Goal: Complete application form: Complete application form

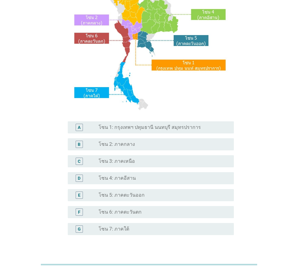
scroll to position [91, 0]
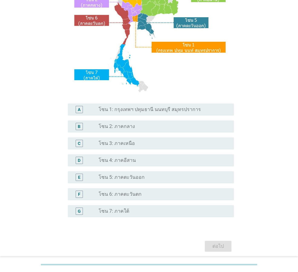
click at [135, 113] on div "radio_button_unchecked โซน 1: กรุงเทพฯ ปทุมธานี นนทบุรี สมุทรปราการ" at bounding box center [164, 109] width 130 height 7
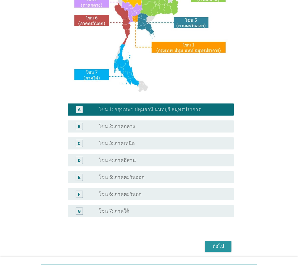
click at [226, 245] on div "ต่อไป" at bounding box center [218, 246] width 17 height 7
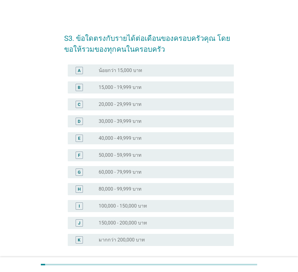
click at [110, 101] on div "radio_button_unchecked 20,000 - 29,999 บาท" at bounding box center [164, 104] width 130 height 7
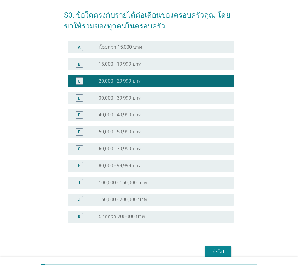
scroll to position [52, 0]
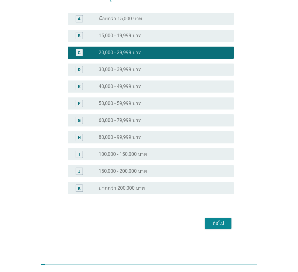
click at [118, 34] on label "15,000 - 19,999 บาท" at bounding box center [120, 36] width 43 height 6
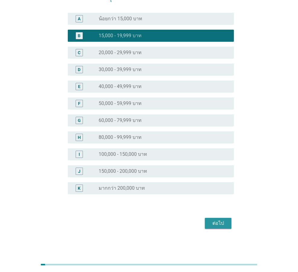
click at [222, 225] on div "ต่อไป" at bounding box center [218, 223] width 17 height 7
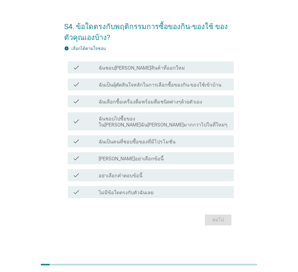
scroll to position [0, 0]
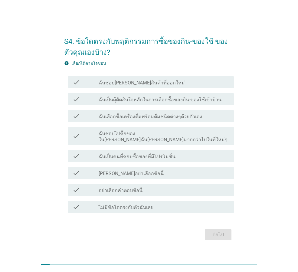
click at [140, 85] on label "ฉันชอบ[PERSON_NAME]สินค้าที่ออกใหม่" at bounding box center [142, 83] width 86 height 6
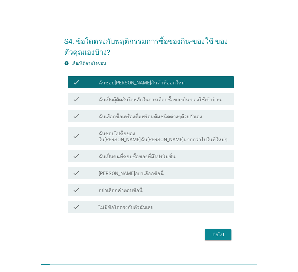
click at [141, 111] on div "check check_box_outline_blank ฉันเลือกซื้อเครื่องดื่มพร้อมดื่มชนิดต่างๆด้วยตัวเ…" at bounding box center [149, 116] width 170 height 17
click at [140, 131] on div "check check_box_outline_blank ฉันชอบไปซื้อของใน[PERSON_NAME]ฉัน[PERSON_NAME]มาก…" at bounding box center [151, 136] width 166 height 18
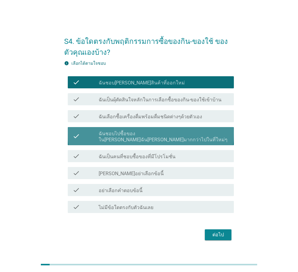
click at [141, 150] on div "check check_box_outline_blank ฉันเป็นคนที่ชอบซื้อของที่มีโปรโมชั่น" at bounding box center [151, 156] width 166 height 12
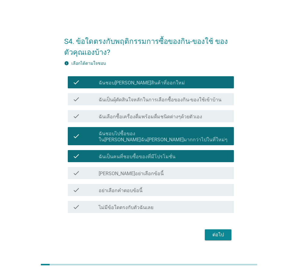
click at [210, 237] on button "ต่อไป" at bounding box center [218, 235] width 27 height 11
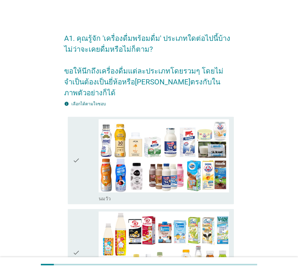
scroll to position [121, 0]
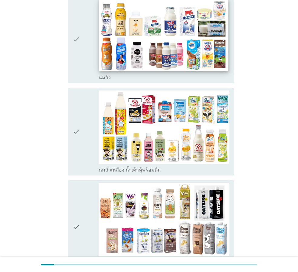
click at [105, 17] on img at bounding box center [163, 34] width 129 height 73
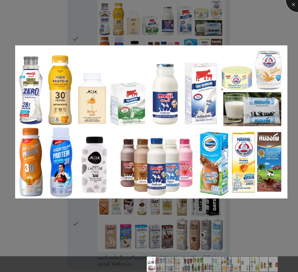
click at [291, 5] on div at bounding box center [298, 0] width 24 height 24
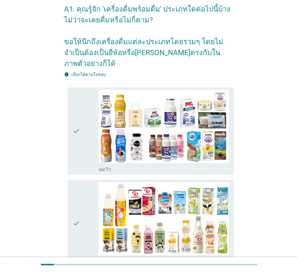
scroll to position [0, 0]
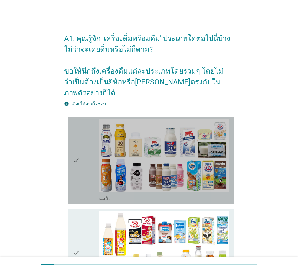
click at [82, 139] on div "check" at bounding box center [86, 160] width 26 height 83
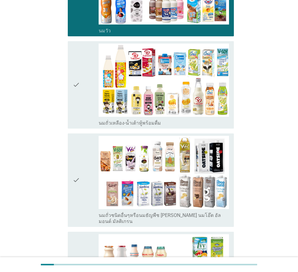
scroll to position [212, 0]
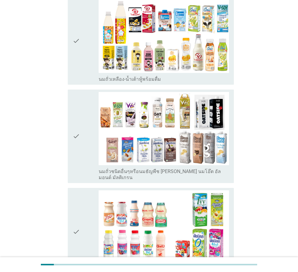
click at [80, 197] on icon "check" at bounding box center [76, 231] width 7 height 83
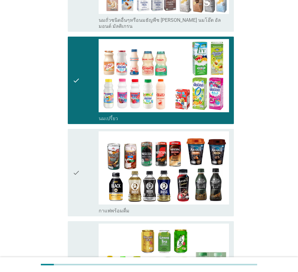
click at [87, 150] on div "check" at bounding box center [86, 172] width 26 height 83
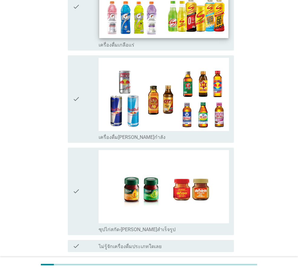
scroll to position [1210, 0]
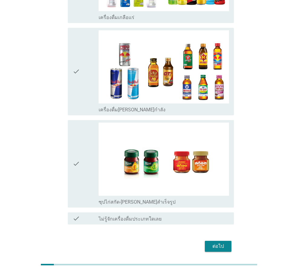
click at [212, 241] on button "ต่อไป" at bounding box center [218, 246] width 27 height 11
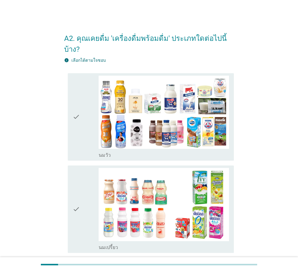
click at [68, 130] on div "check check_box_outline_blank [PERSON_NAME]" at bounding box center [151, 117] width 166 height 88
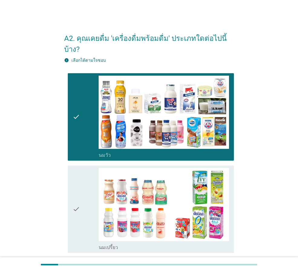
click at [97, 176] on div "check" at bounding box center [86, 209] width 26 height 83
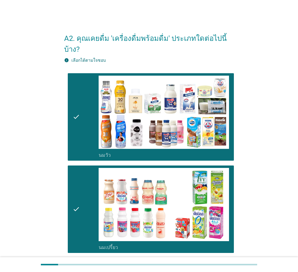
scroll to position [150, 0]
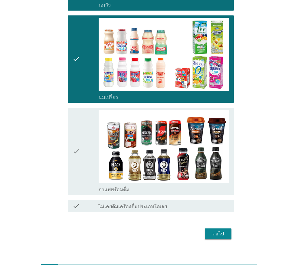
click at [210, 230] on div "ต่อไป" at bounding box center [218, 233] width 17 height 7
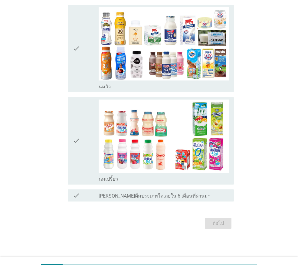
scroll to position [0, 0]
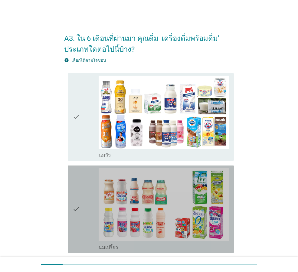
click at [84, 180] on div "check" at bounding box center [86, 209] width 26 height 83
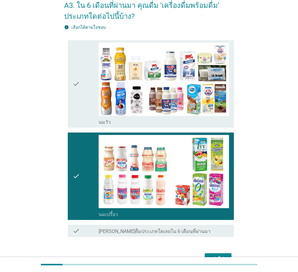
scroll to position [68, 0]
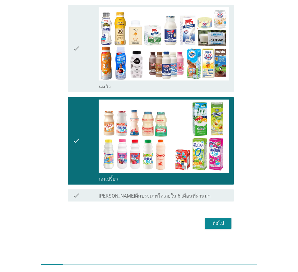
click at [206, 225] on button "ต่อไป" at bounding box center [218, 223] width 27 height 11
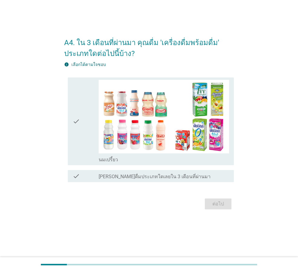
scroll to position [0, 0]
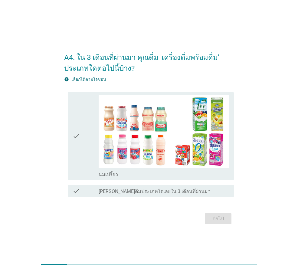
click at [67, 149] on div "check check_box นมเปรี้ยว" at bounding box center [149, 136] width 170 height 92
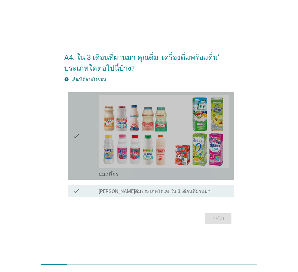
click at [79, 148] on icon "check" at bounding box center [76, 136] width 7 height 83
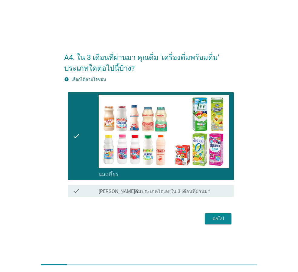
click at [215, 215] on div "ต่อไป" at bounding box center [218, 218] width 17 height 7
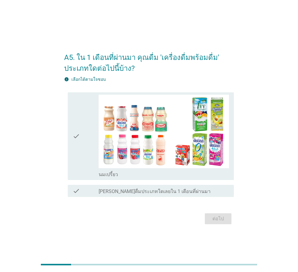
click at [86, 154] on div "check" at bounding box center [86, 136] width 26 height 83
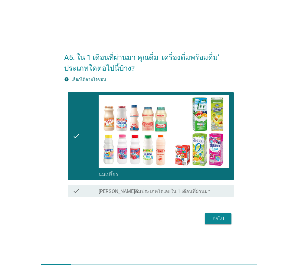
click at [221, 220] on div "ต่อไป" at bounding box center [218, 218] width 17 height 7
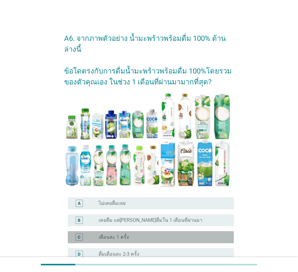
click at [121, 234] on label "เดือนละ 1 ครั้ง" at bounding box center [114, 237] width 30 height 6
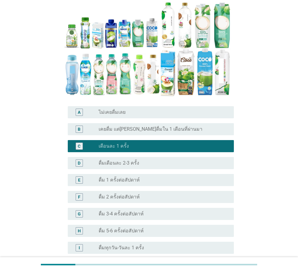
scroll to position [157, 0]
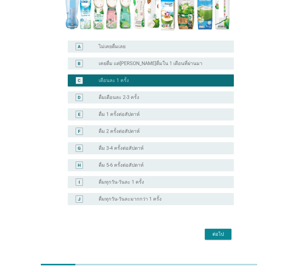
click at [221, 227] on div "ต่อไป" at bounding box center [149, 234] width 170 height 15
click at [218, 231] on div "ต่อไป" at bounding box center [218, 234] width 17 height 7
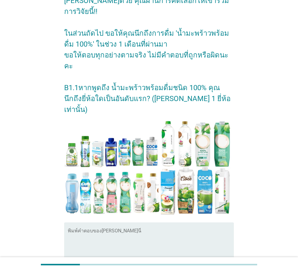
scroll to position [71, 0]
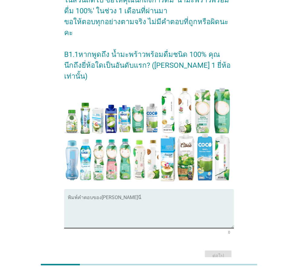
click at [117, 196] on textarea "พิมพ์คำตอบของคุณ ที่นี่" at bounding box center [151, 212] width 166 height 32
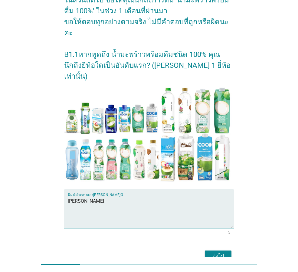
type textarea "[PERSON_NAME]"
click at [213, 253] on div "ต่อไป" at bounding box center [218, 256] width 17 height 7
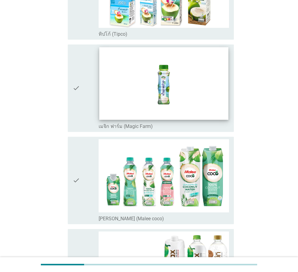
scroll to position [0, 0]
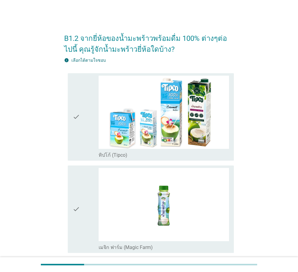
click at [83, 135] on div "check" at bounding box center [86, 117] width 26 height 83
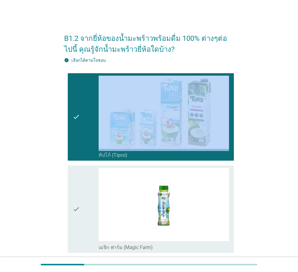
click at [83, 135] on div "check" at bounding box center [86, 117] width 26 height 83
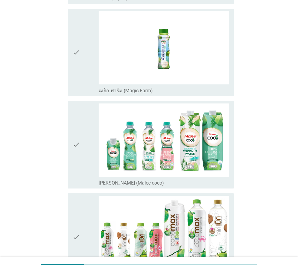
scroll to position [212, 0]
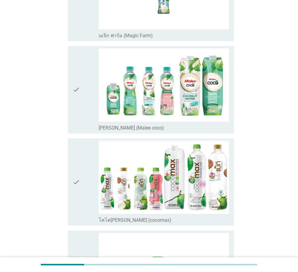
click at [79, 99] on icon "check" at bounding box center [76, 89] width 7 height 83
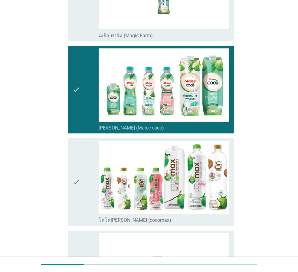
click at [75, 181] on icon "check" at bounding box center [76, 182] width 7 height 83
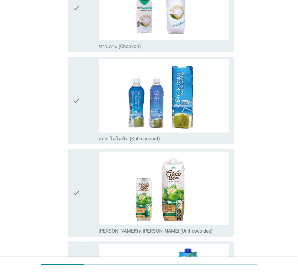
scroll to position [1060, 0]
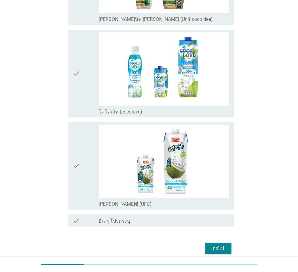
click at [216, 248] on div "ต่อไป" at bounding box center [218, 248] width 17 height 7
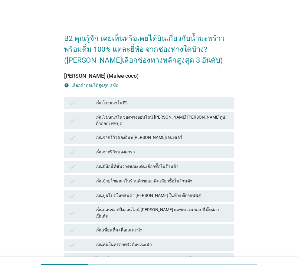
click at [100, 149] on div "เห็นจากรีวิวของดารา" at bounding box center [163, 152] width 134 height 7
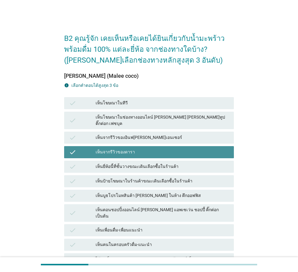
drag, startPoint x: 113, startPoint y: 183, endPoint x: 113, endPoint y: 206, distance: 23.6
click at [113, 189] on div "check เห็นบูธโปรโมทสินค้า [PERSON_NAME] ในห้าง ตึกออฟฟิส" at bounding box center [149, 196] width 172 height 15
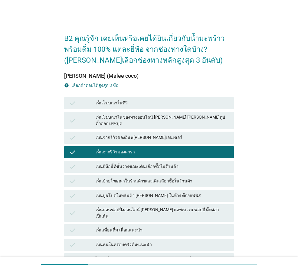
click at [114, 210] on div "check เห็นตอนชอปปิ้งออนไลน์ [PERSON_NAME] แอพเซเว่น ชอปปี้ ติ๊กต่อก เป็นต้น" at bounding box center [149, 213] width 170 height 18
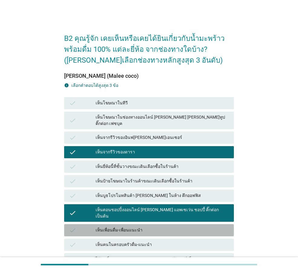
click at [116, 227] on div "เห็นเพื่อนดื่ม-เพื่อนแนะนำ" at bounding box center [163, 230] width 134 height 7
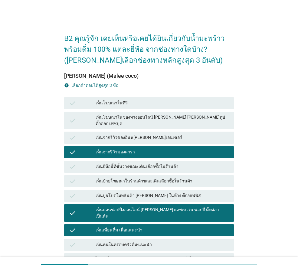
scroll to position [91, 0]
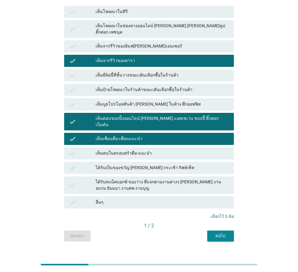
click at [230, 231] on button "ต่อไป" at bounding box center [220, 236] width 27 height 11
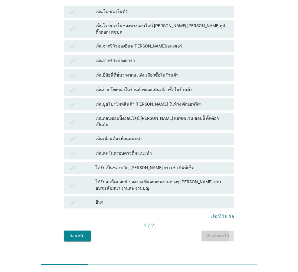
scroll to position [0, 0]
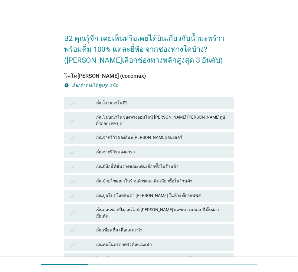
click at [125, 166] on div "check เห็นยี่ห้อนี้ที่ชั้นวางขณะเดินเลือกซื้อในร้านค้า" at bounding box center [149, 167] width 170 height 12
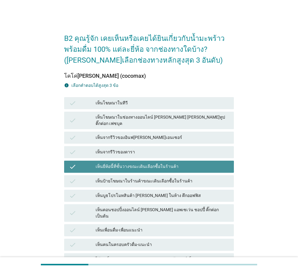
click at [130, 118] on div "เห็นโฆษณาในช่องทางออนไลน์ [PERSON_NAME] [PERSON_NAME]ทูป ติ๊กต่อก เฟซบุค" at bounding box center [163, 120] width 134 height 13
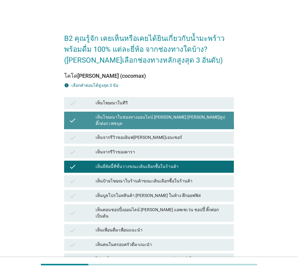
click at [143, 209] on div "check เห็นตอนชอปปิ้งออนไลน์ [PERSON_NAME] แอพเซเว่น ชอปปี้ ติ๊กต่อก เป็นต้น" at bounding box center [149, 213] width 170 height 18
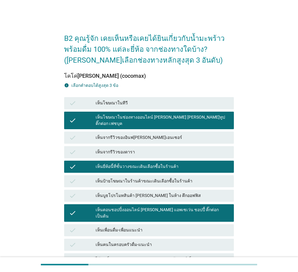
scroll to position [91, 0]
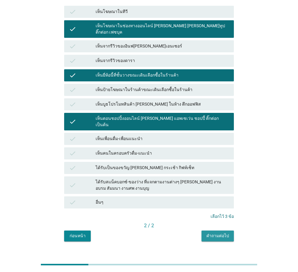
click at [218, 233] on div "คำถามต่อไป" at bounding box center [217, 236] width 23 height 6
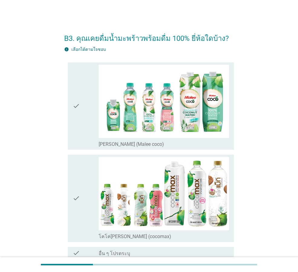
scroll to position [58, 0]
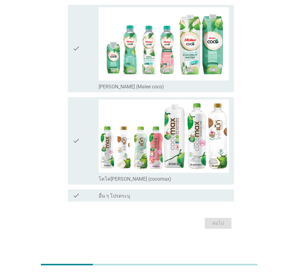
click at [79, 115] on icon "check" at bounding box center [76, 141] width 7 height 83
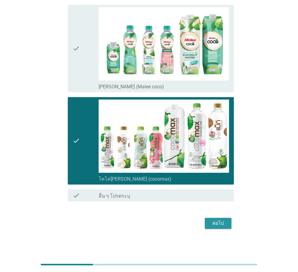
click at [219, 224] on div "ต่อไป" at bounding box center [218, 223] width 17 height 7
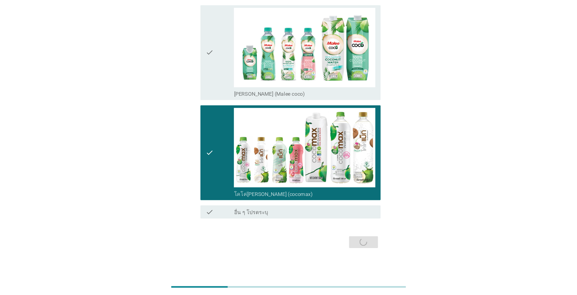
scroll to position [0, 0]
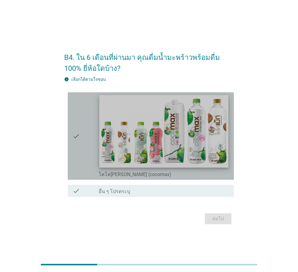
click at [138, 137] on img at bounding box center [163, 131] width 129 height 73
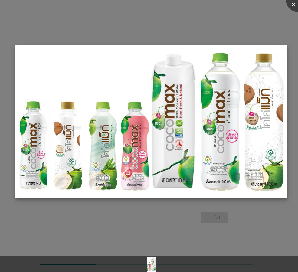
click at [138, 136] on img at bounding box center [151, 121] width 272 height 153
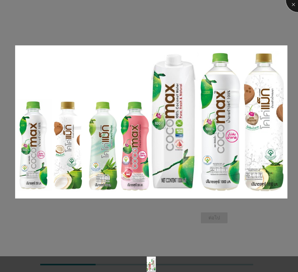
click at [291, 2] on div at bounding box center [298, 0] width 24 height 24
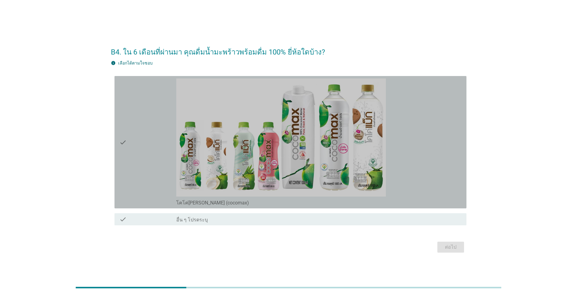
click at [143, 138] on div "check" at bounding box center [147, 141] width 57 height 127
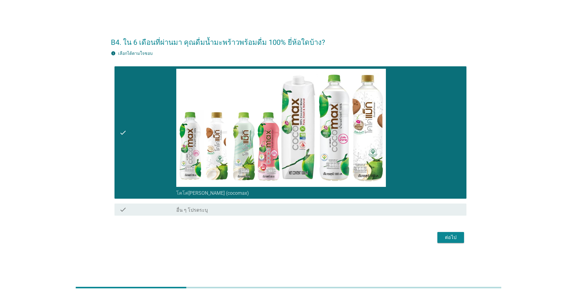
scroll to position [15, 0]
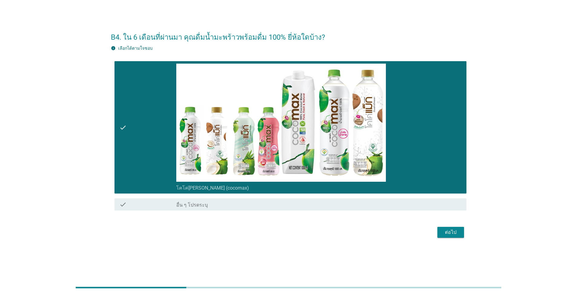
click at [298, 238] on div "ต่อไป" at bounding box center [288, 232] width 355 height 15
click at [298, 235] on div "ต่อไป" at bounding box center [450, 232] width 17 height 7
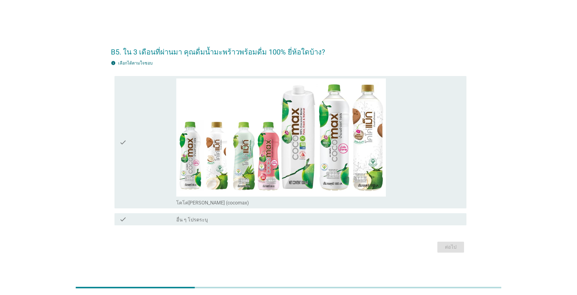
click at [130, 186] on div "check" at bounding box center [147, 141] width 57 height 127
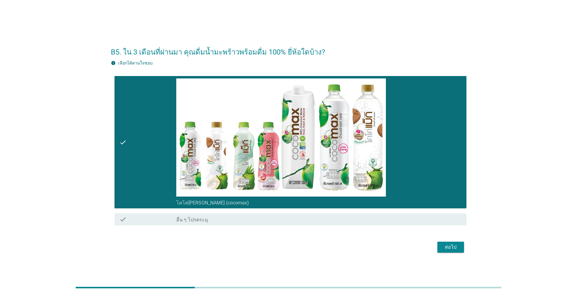
click at [298, 251] on button "ต่อไป" at bounding box center [450, 247] width 27 height 11
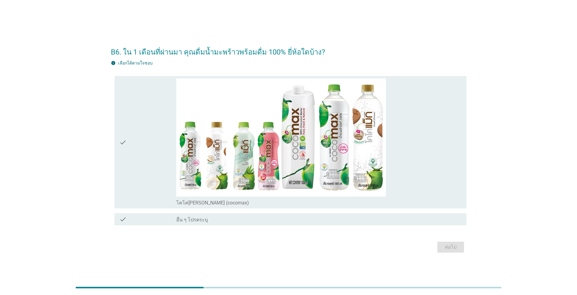
click at [129, 170] on div "check" at bounding box center [147, 141] width 57 height 127
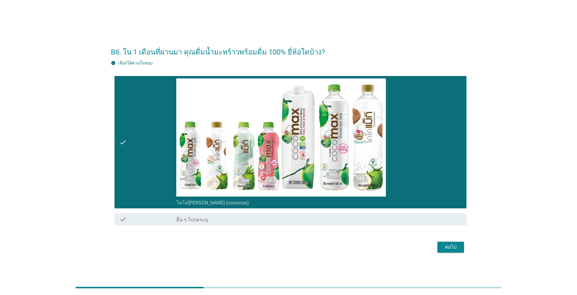
click at [298, 245] on div "ต่อไป" at bounding box center [450, 246] width 17 height 7
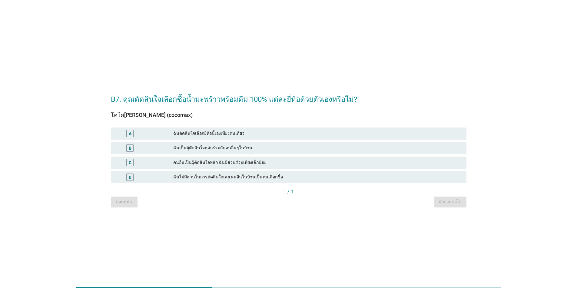
click at [211, 147] on div "ฉันเป็นผุ้ตัดสินใจหลักร่วมกับคนอื่นๆในบ้าน" at bounding box center [317, 147] width 288 height 7
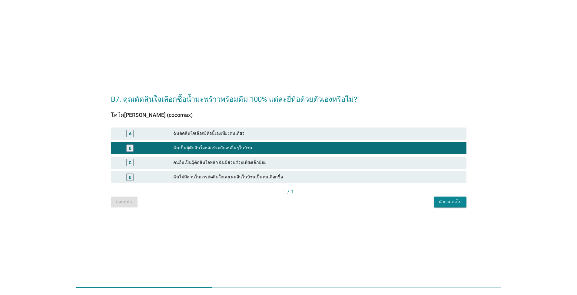
click at [210, 133] on div "ฉันตัดสินใจเลือกยี่ห้อนี้เองเพียงคนเดียว" at bounding box center [317, 133] width 288 height 7
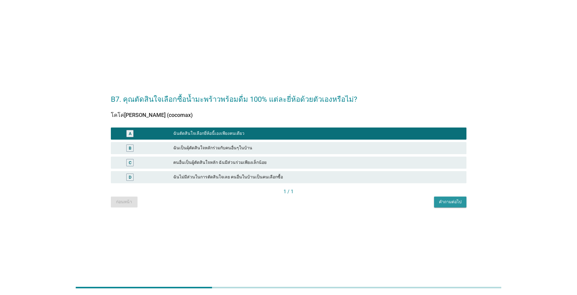
click at [298, 205] on button "คำถามต่อไป" at bounding box center [450, 201] width 32 height 11
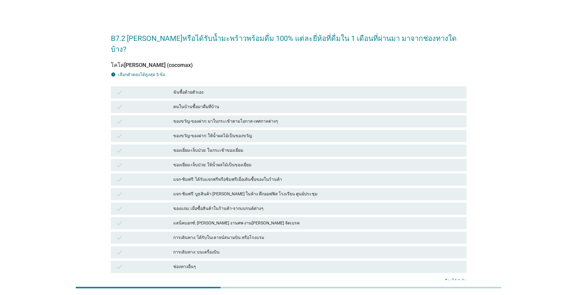
click at [210, 147] on div "ของเยี่ยม-เจ็บป่วย: ในกระเช้าของเยี่ยม" at bounding box center [317, 150] width 288 height 7
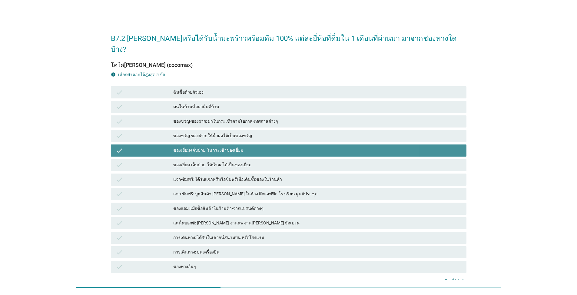
click at [214, 217] on div "check แสน็คบอกซ์: [PERSON_NAME] งานศพ งาน[PERSON_NAME] จัดเบรค" at bounding box center [288, 223] width 355 height 12
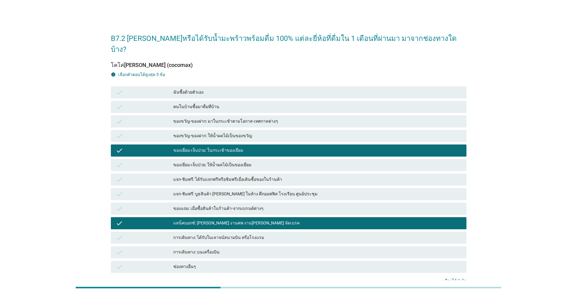
click at [216, 234] on div "การเดินทาง: ได้รับในเลาจน์สนามบิน หรือโรงแรม" at bounding box center [317, 237] width 288 height 7
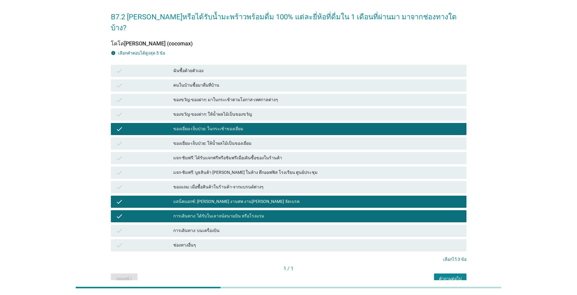
scroll to position [41, 0]
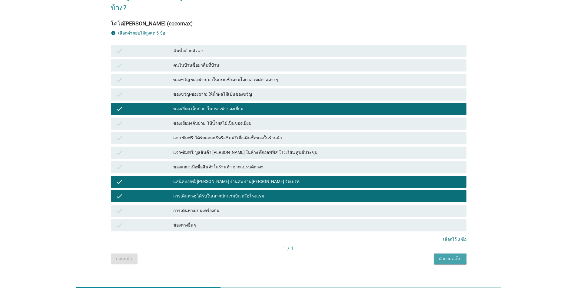
click at [298, 256] on div "คำถามต่อไป" at bounding box center [450, 259] width 23 height 6
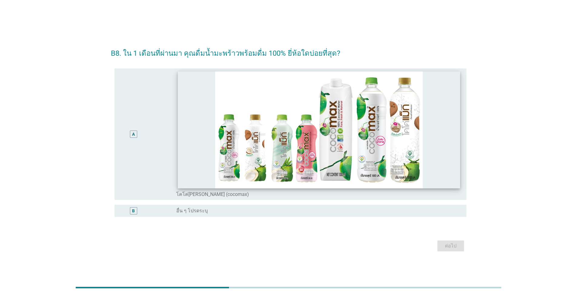
click at [188, 143] on img at bounding box center [319, 129] width 282 height 117
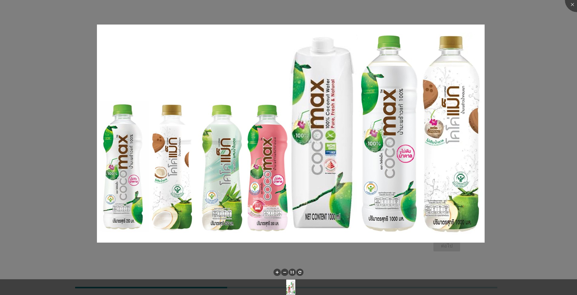
click at [158, 161] on img at bounding box center [291, 134] width 388 height 218
click at [298, 124] on div at bounding box center [288, 147] width 577 height 295
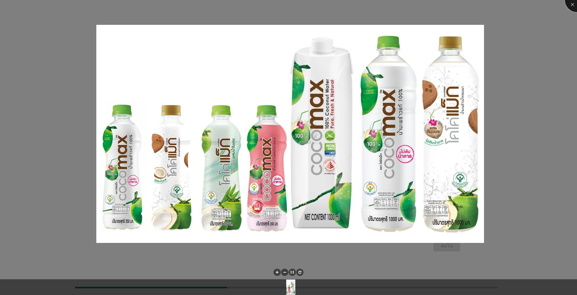
click at [298, 5] on div at bounding box center [577, 0] width 24 height 24
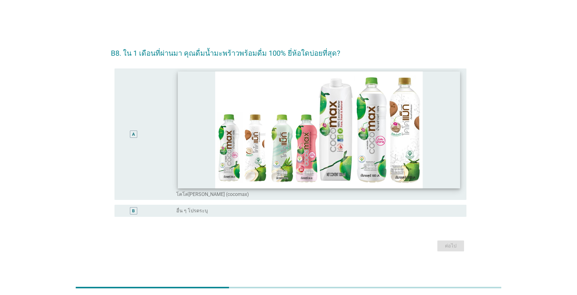
click at [193, 158] on img at bounding box center [319, 129] width 282 height 117
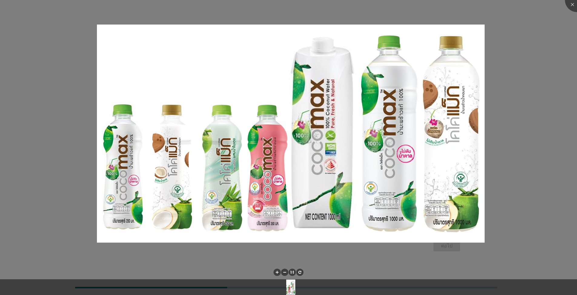
click at [298, 88] on div at bounding box center [288, 147] width 577 height 295
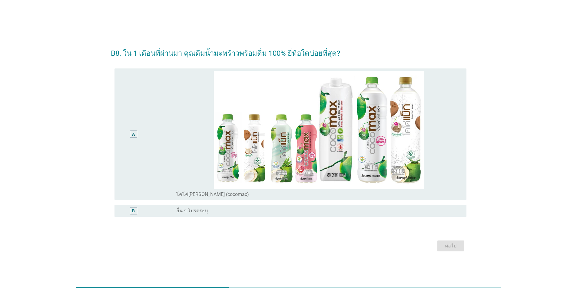
click at [298, 195] on div "radio_button_unchecked โคโค่[PERSON_NAME] (cocomax)" at bounding box center [318, 193] width 285 height 8
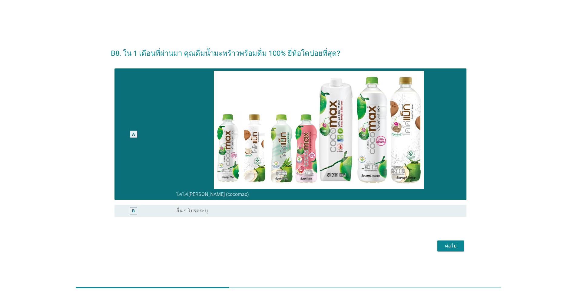
click at [298, 245] on div "ต่อไป" at bounding box center [450, 245] width 17 height 7
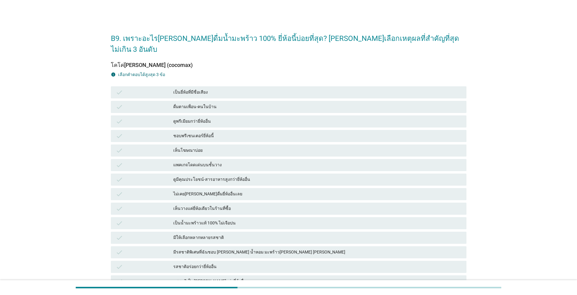
click at [170, 129] on div "check ชอบพรีเซนเตอร์ยี่ห้อนี้" at bounding box center [289, 136] width 358 height 15
click at [174, 161] on div "แพคเกจโดดเด่นบนชั้นวาง" at bounding box center [317, 164] width 288 height 7
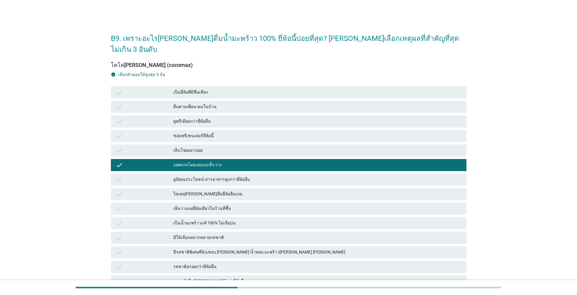
click at [179, 190] on div "ไม่เคย[PERSON_NAME]ดื่มยี่ห้ออื่นเลย" at bounding box center [317, 193] width 288 height 7
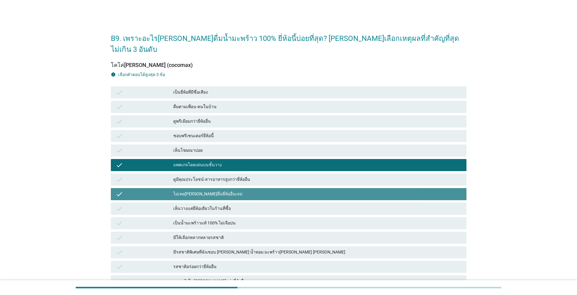
click at [189, 232] on div "check มีให้เลือกหลากหลายรสชาติ" at bounding box center [288, 238] width 355 height 12
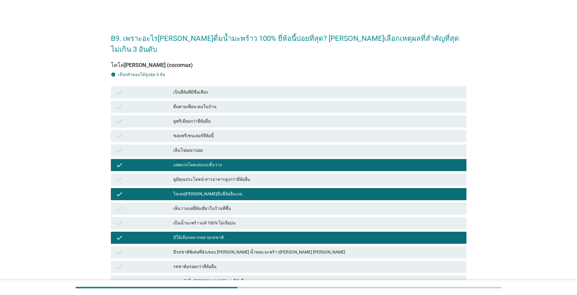
scroll to position [201, 0]
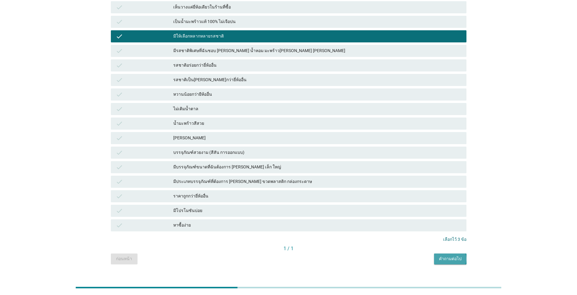
click at [298, 256] on div "คำถามต่อไป" at bounding box center [450, 259] width 23 height 6
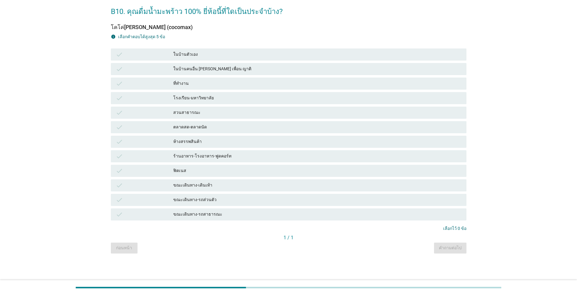
scroll to position [0, 0]
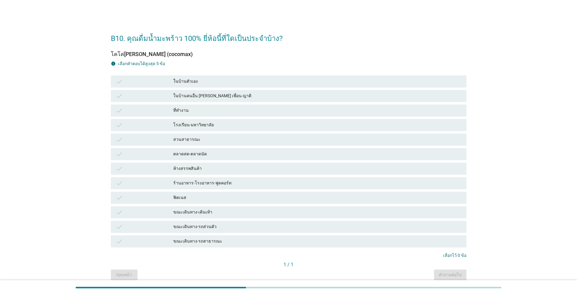
click at [154, 130] on div "check โรงเรียน-มหาวิทยาลัย" at bounding box center [288, 125] width 355 height 12
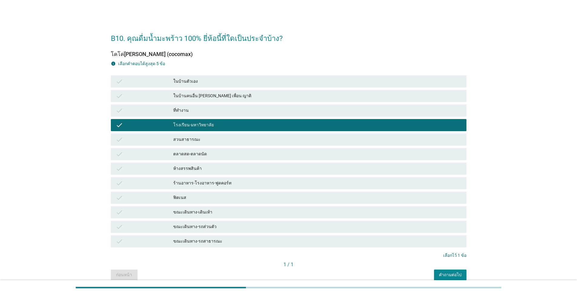
click at [178, 78] on div "ในบ้านตัวเอง" at bounding box center [317, 81] width 288 height 7
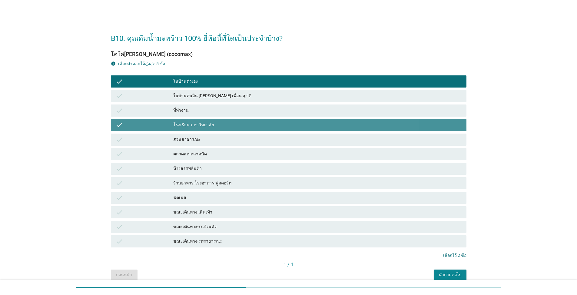
click at [177, 123] on div "โรงเรียน-มหาวิทยาลัย" at bounding box center [317, 124] width 288 height 7
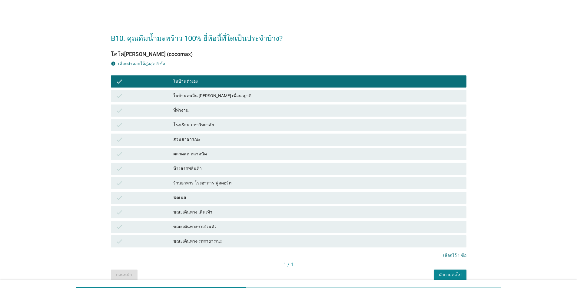
click at [192, 94] on div "ในบ้านคนอื่น [PERSON_NAME] เพื่อน ญาติ" at bounding box center [317, 95] width 288 height 7
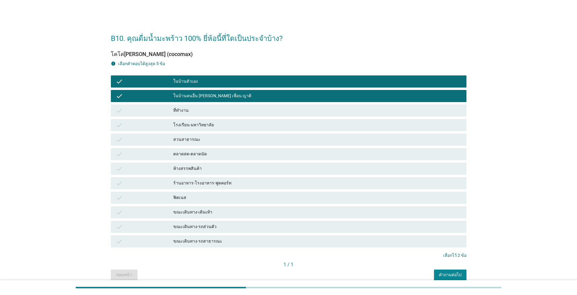
click at [191, 116] on div "check ที่ทำงาน" at bounding box center [288, 110] width 355 height 12
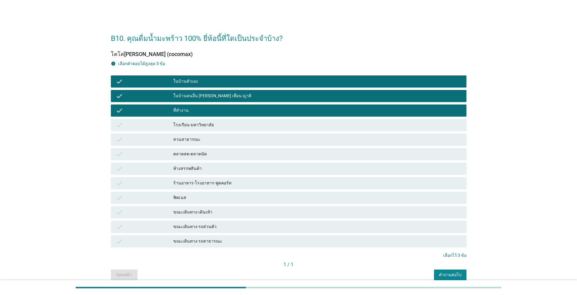
click at [192, 94] on div "ในบ้านคนอื่น [PERSON_NAME] เพื่อน ญาติ" at bounding box center [317, 95] width 288 height 7
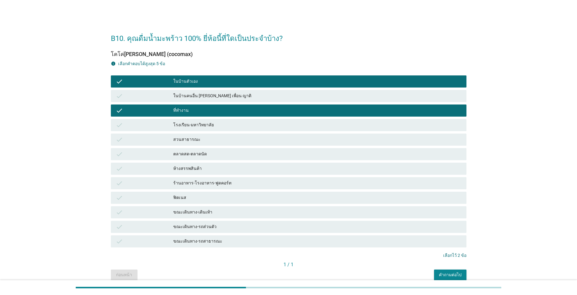
click at [205, 180] on div "ร้านอาหาร-โรงอาหาร-ฟูดคอร์ท" at bounding box center [317, 183] width 288 height 7
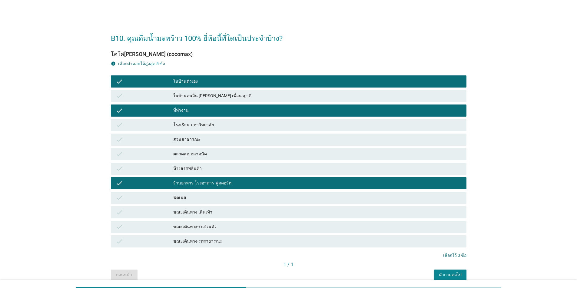
click at [298, 272] on div "คำถามต่อไป" at bounding box center [450, 275] width 23 height 6
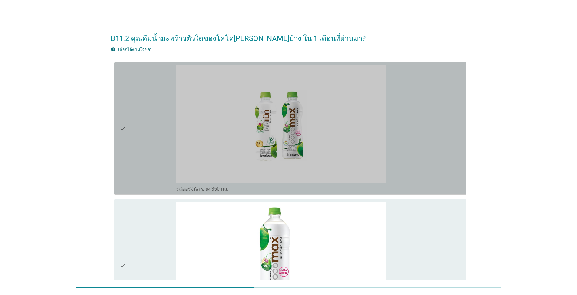
click at [129, 157] on div "check" at bounding box center [147, 128] width 57 height 127
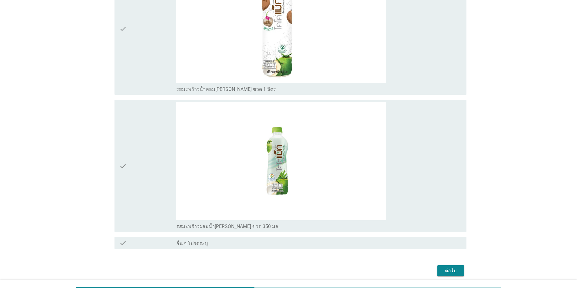
scroll to position [672, 0]
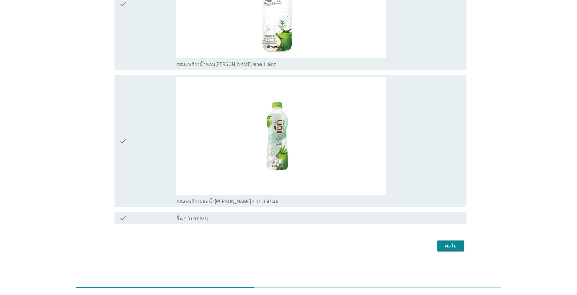
click at [298, 241] on button "ต่อไป" at bounding box center [450, 245] width 27 height 11
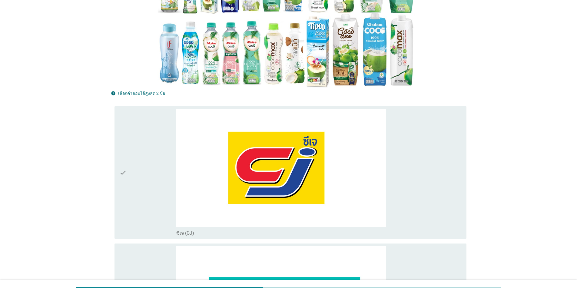
scroll to position [212, 0]
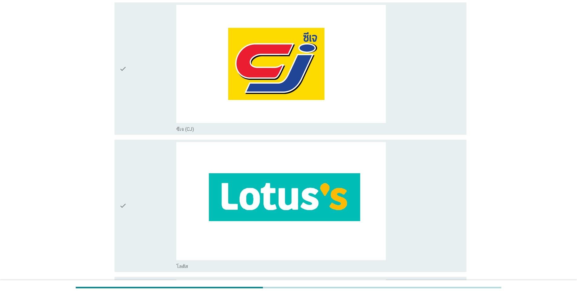
click at [137, 169] on div "check" at bounding box center [147, 205] width 57 height 127
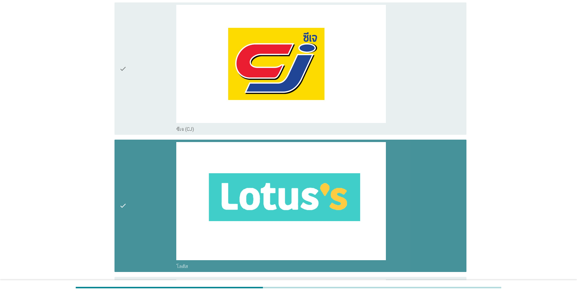
click at [137, 117] on div "check" at bounding box center [147, 68] width 57 height 127
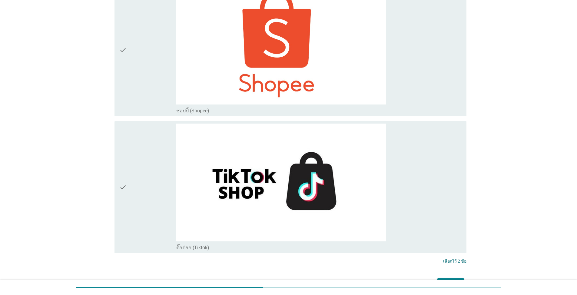
scroll to position [2484, 0]
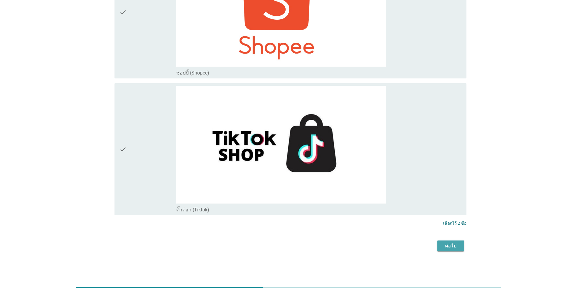
click at [298, 245] on div "ต่อไป" at bounding box center [450, 245] width 17 height 7
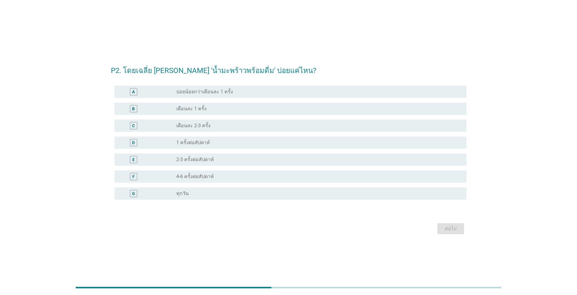
click at [207, 136] on div "D radio_button_unchecked 1 ครั้งต่อสัปดาห์" at bounding box center [288, 142] width 355 height 17
click at [207, 140] on label "1 ครั้งต่อสัปดาห์" at bounding box center [193, 143] width 34 height 6
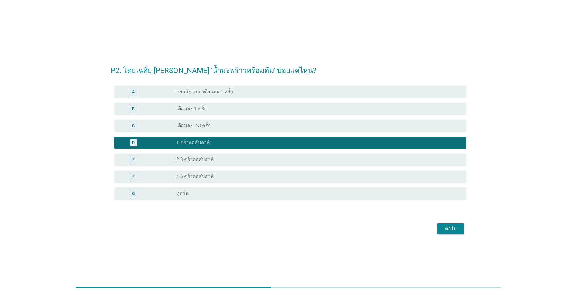
click at [298, 227] on div "ต่อไป" at bounding box center [450, 228] width 17 height 7
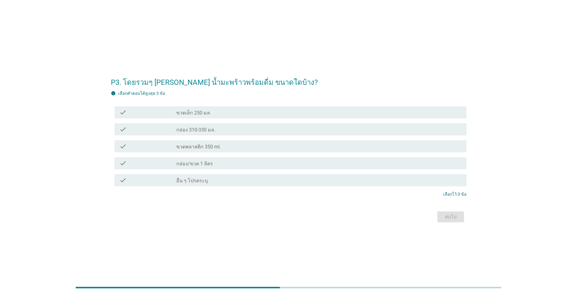
click at [178, 141] on div "check check_box_outline_blank ขวดพลาสติก 350 ml." at bounding box center [290, 146] width 352 height 12
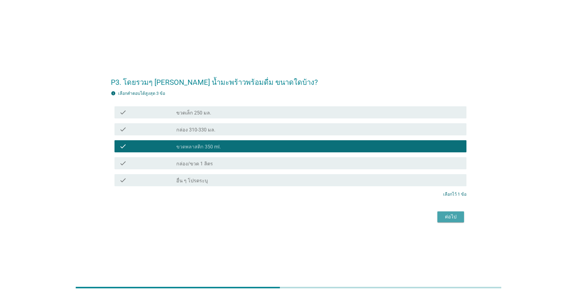
click at [298, 218] on div "ต่อไป" at bounding box center [450, 216] width 17 height 7
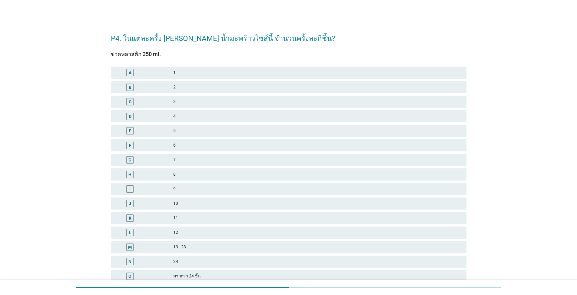
click at [194, 121] on div "D 4" at bounding box center [288, 116] width 355 height 12
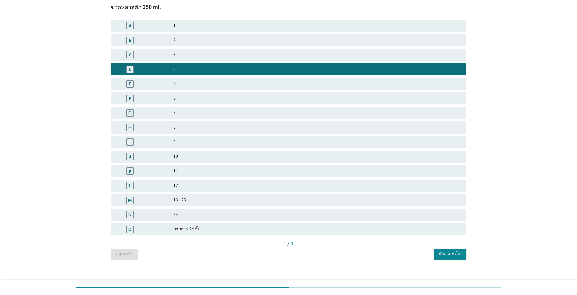
scroll to position [53, 0]
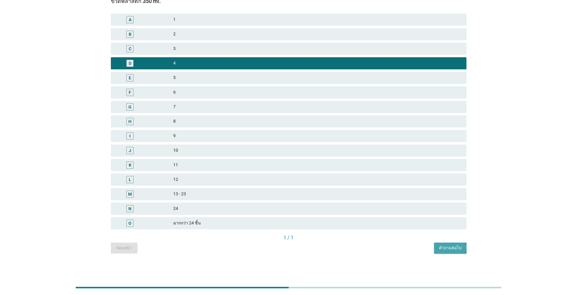
click at [298, 247] on button "คำถามต่อไป" at bounding box center [450, 248] width 32 height 11
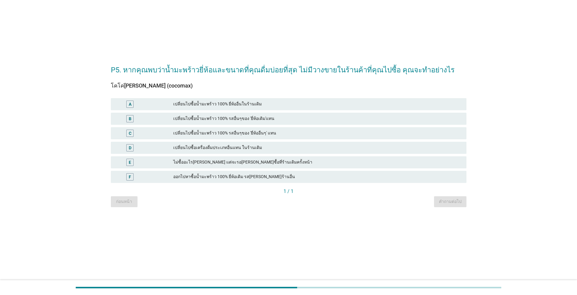
scroll to position [0, 0]
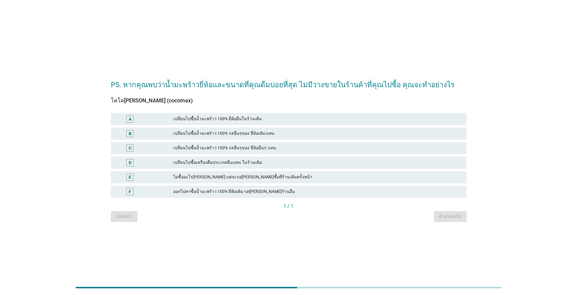
click at [188, 151] on div "เปลี่ยนไปซื้อน้ำมะพร้าว 100% รสอื่นๆของ 'ยี่ห้ออื่นๆ' แทน" at bounding box center [317, 147] width 288 height 7
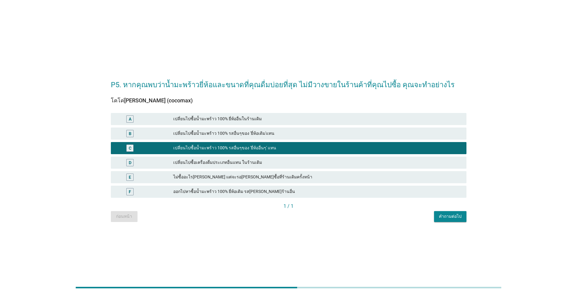
click at [298, 220] on button "คำถามต่อไป" at bounding box center [450, 216] width 32 height 11
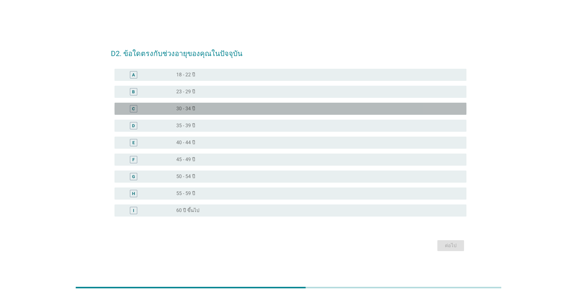
click at [194, 107] on label "30 - 34 ปี" at bounding box center [185, 109] width 19 height 6
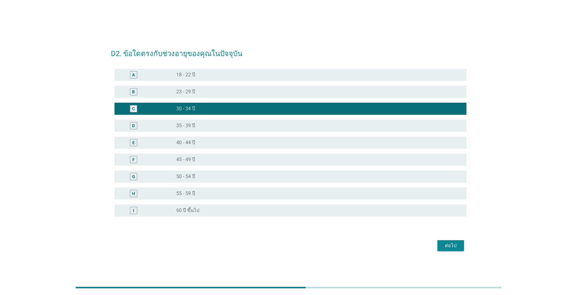
click at [298, 247] on button "ต่อไป" at bounding box center [450, 245] width 27 height 11
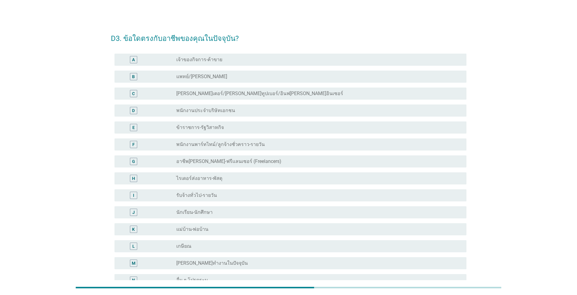
click at [214, 130] on label "ข้าราชการ-รัฐวิสาหกิจ" at bounding box center [200, 127] width 48 height 6
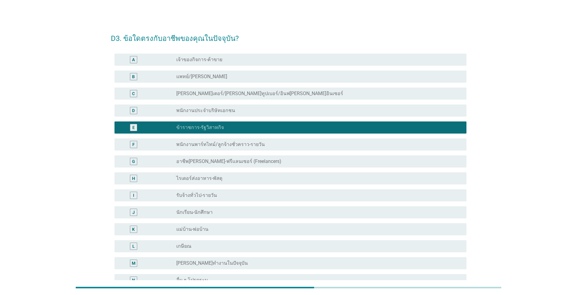
scroll to position [69, 0]
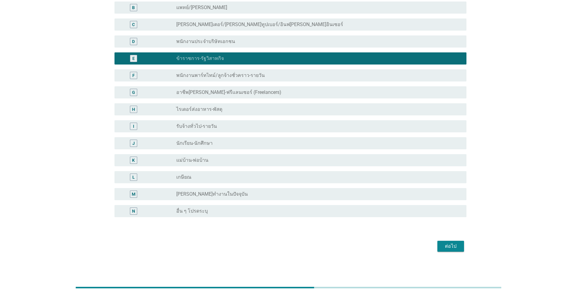
click at [298, 246] on div "ต่อไป" at bounding box center [450, 246] width 17 height 7
